Goal: Information Seeking & Learning: Compare options

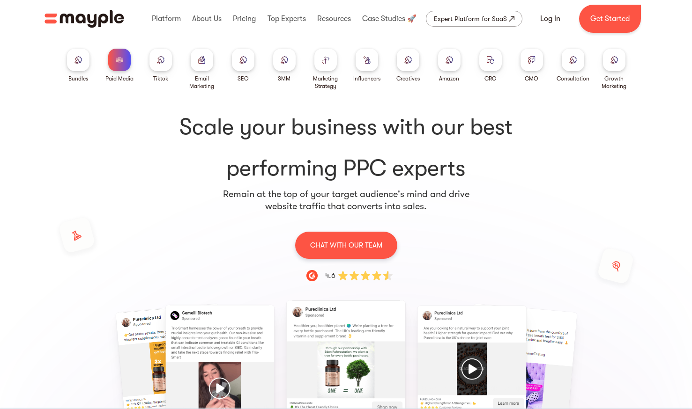
click at [203, 65] on div at bounding box center [202, 60] width 22 height 22
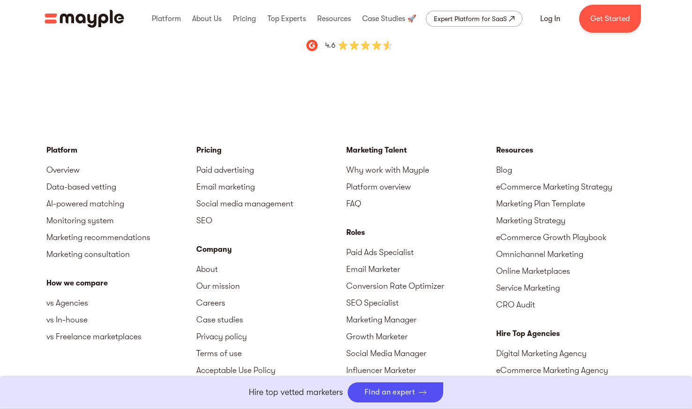
scroll to position [3370, 0]
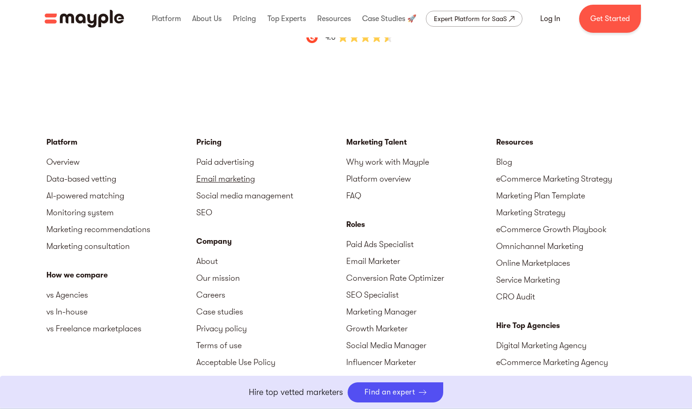
click at [240, 170] on link "Email marketing" at bounding box center [271, 178] width 150 height 17
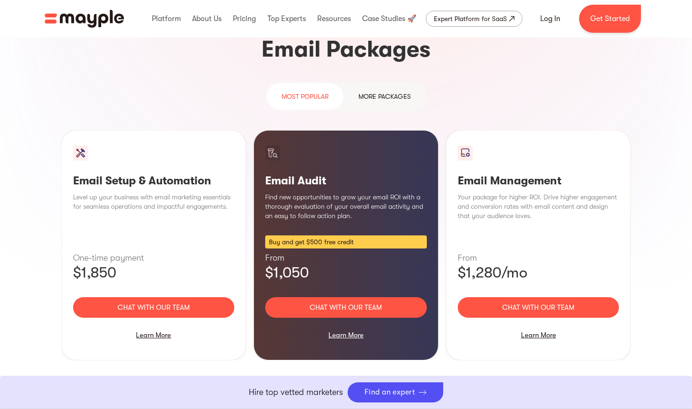
scroll to position [861, 0]
